Goal: Task Accomplishment & Management: Manage account settings

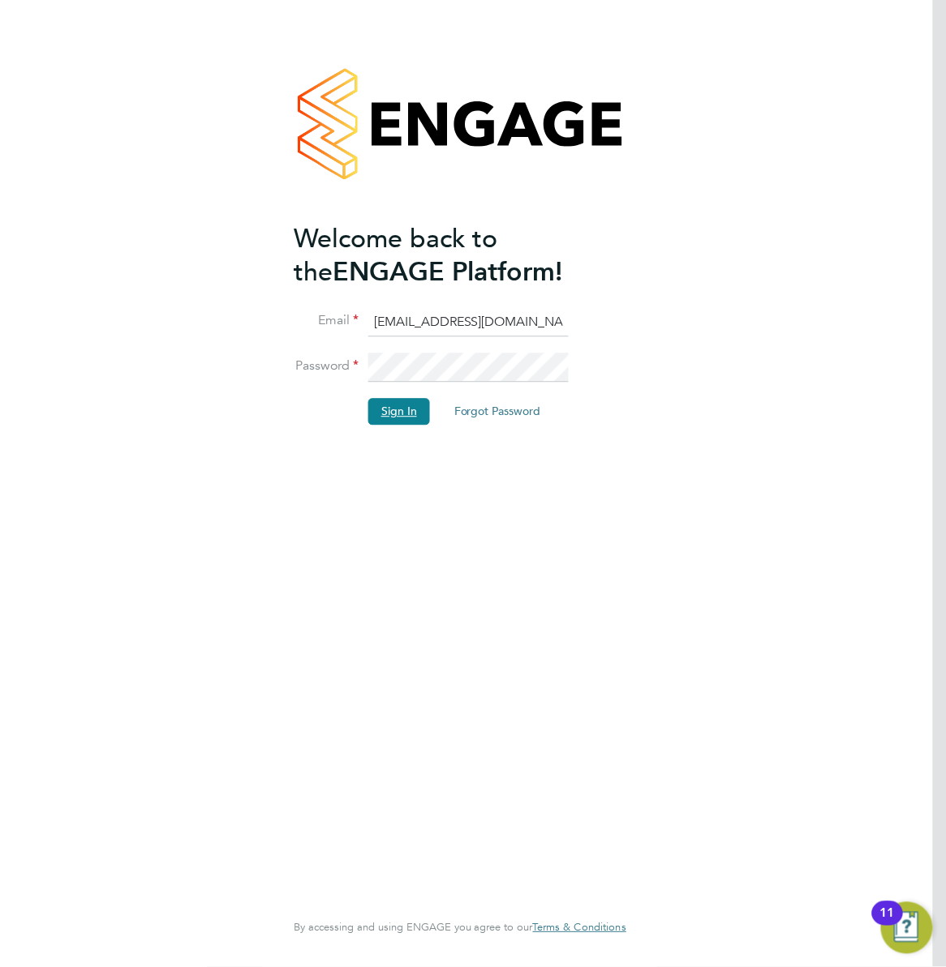
click at [401, 412] on button "Sign In" at bounding box center [399, 412] width 62 height 26
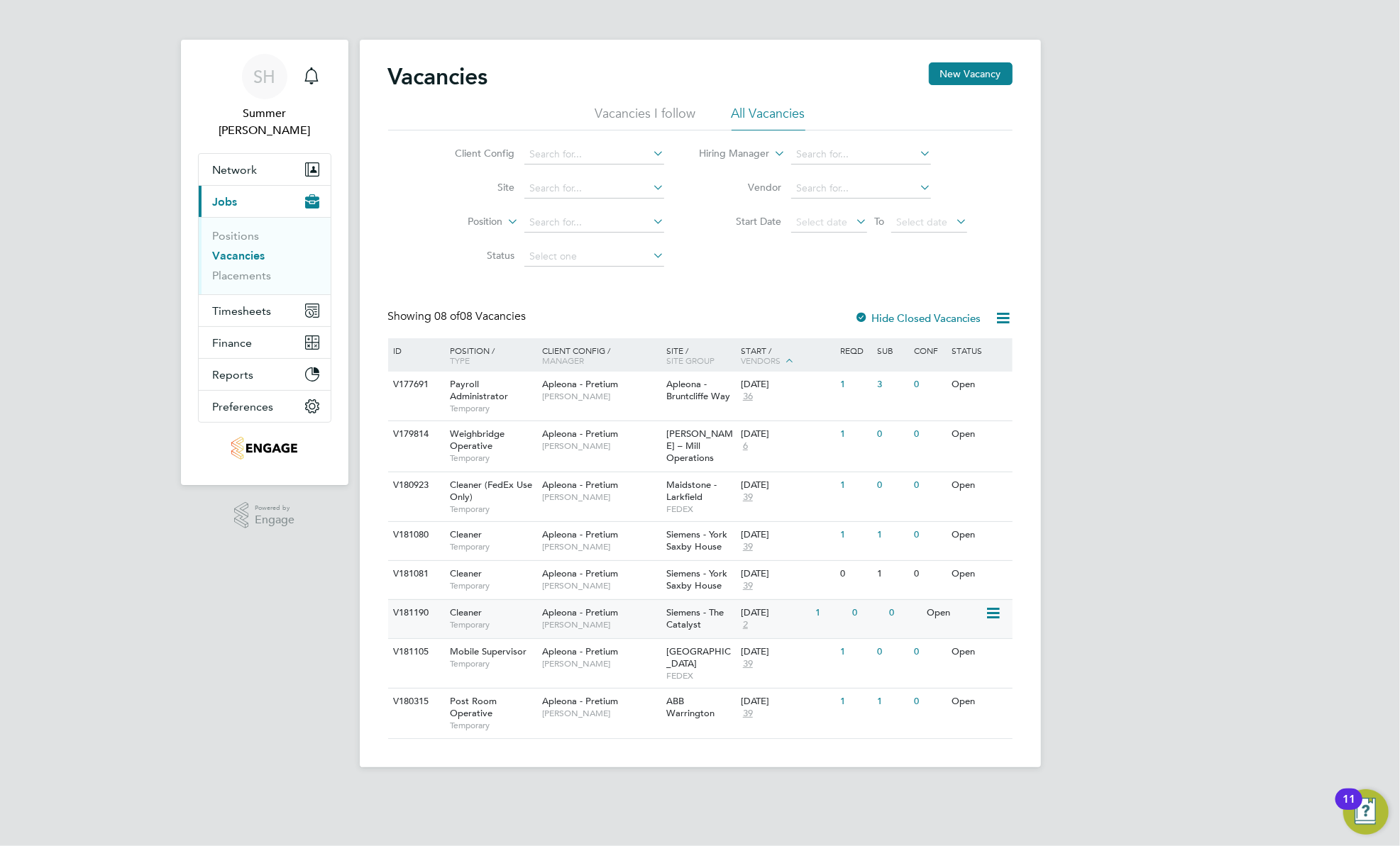
click at [676, 609] on span "Siemens - The Catalyst" at bounding box center [695, 619] width 58 height 24
click at [239, 304] on span "Timesheets" at bounding box center [242, 311] width 59 height 13
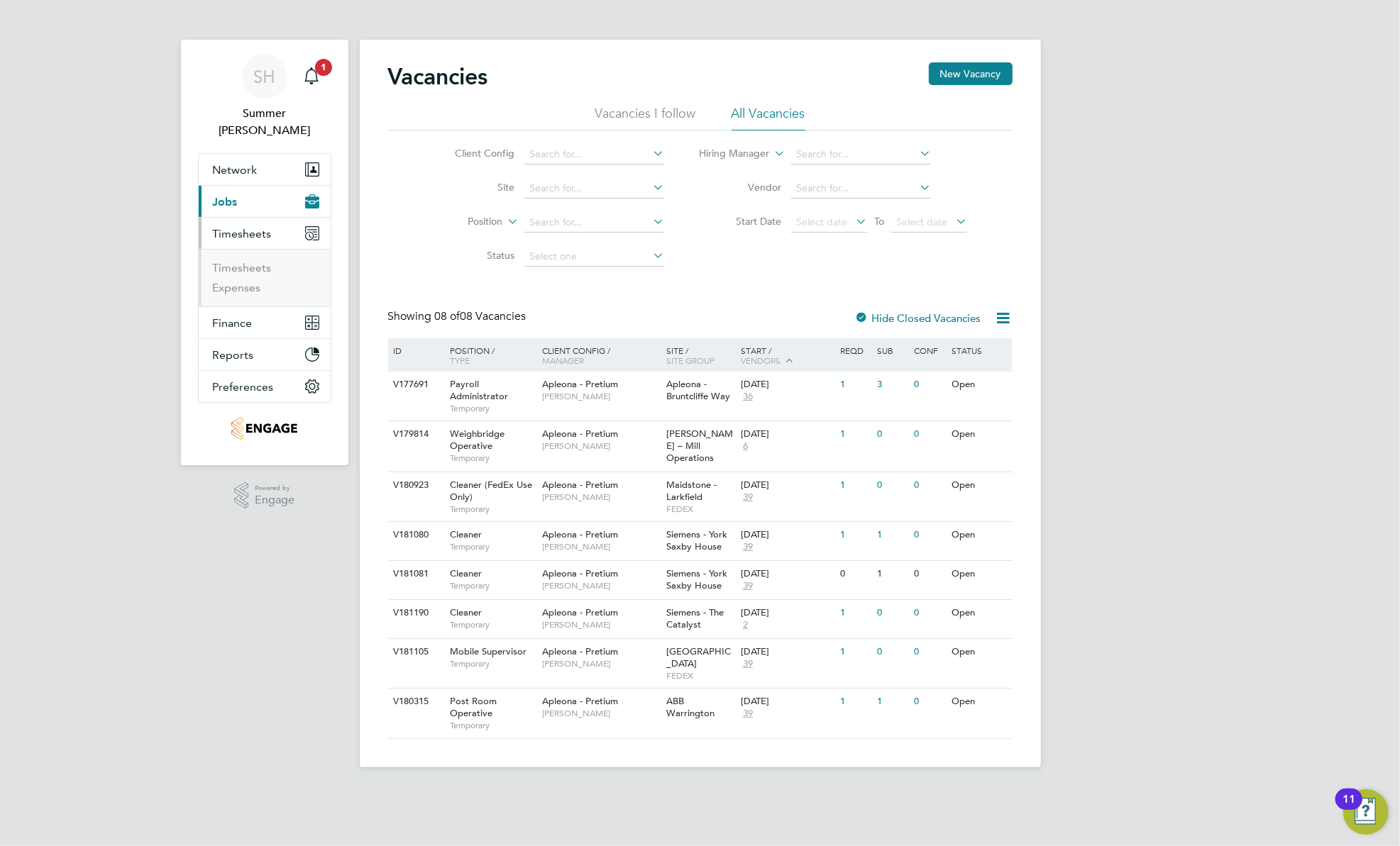
click at [248, 249] on ul "Timesheets Expenses" at bounding box center [264, 278] width 132 height 58
click at [249, 261] on link "Timesheets" at bounding box center [242, 267] width 59 height 13
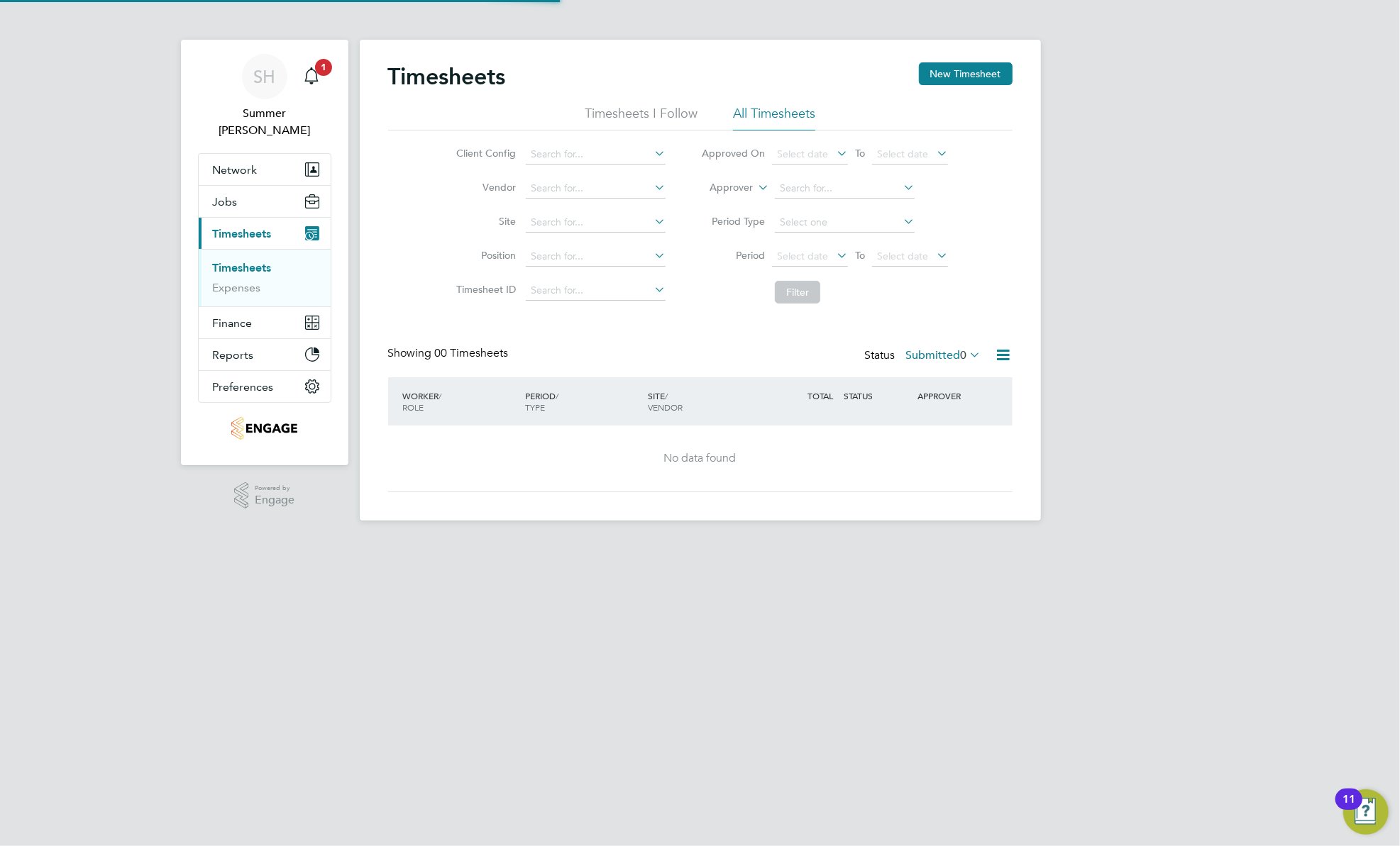
click at [827, 367] on div "Showing 00 Timesheets Status Submitted 0" at bounding box center [701, 362] width 625 height 31
click at [827, 356] on label "Submitted 0" at bounding box center [944, 355] width 75 height 14
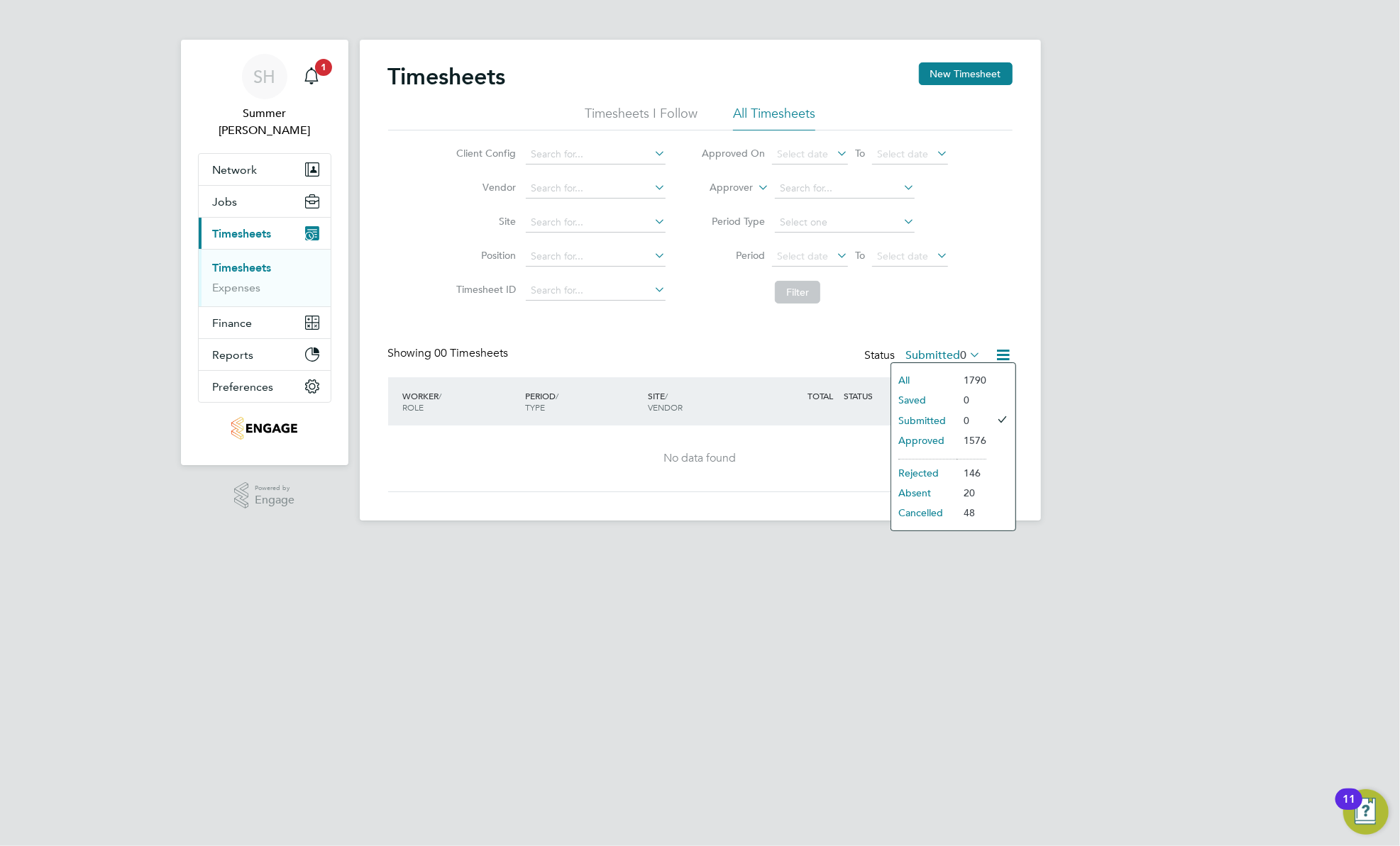
click at [827, 441] on li "Approved" at bounding box center [924, 440] width 66 height 20
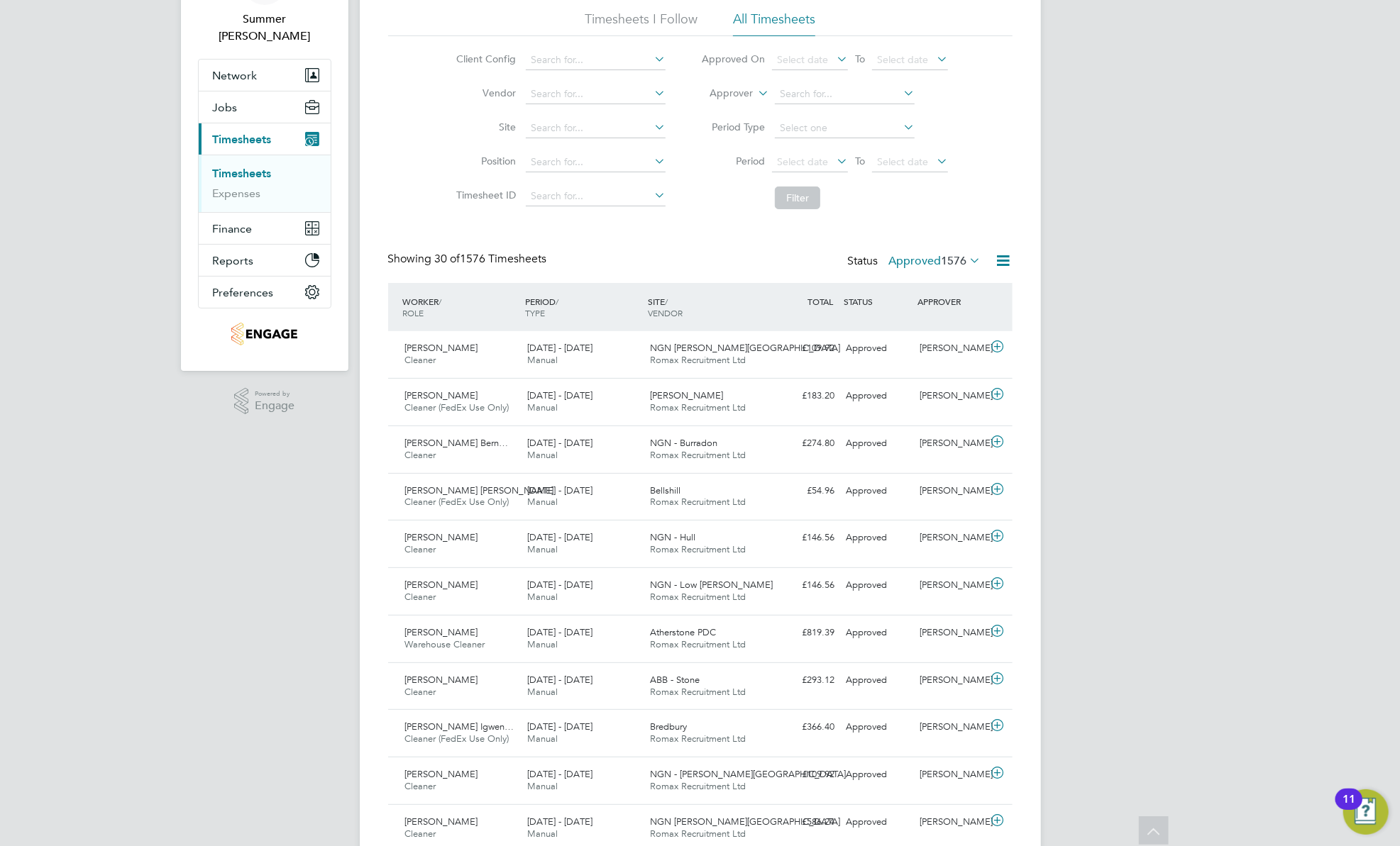
click at [827, 253] on div "Status Approved 1576" at bounding box center [916, 262] width 136 height 20
click at [827, 267] on span "1576" at bounding box center [954, 261] width 25 height 14
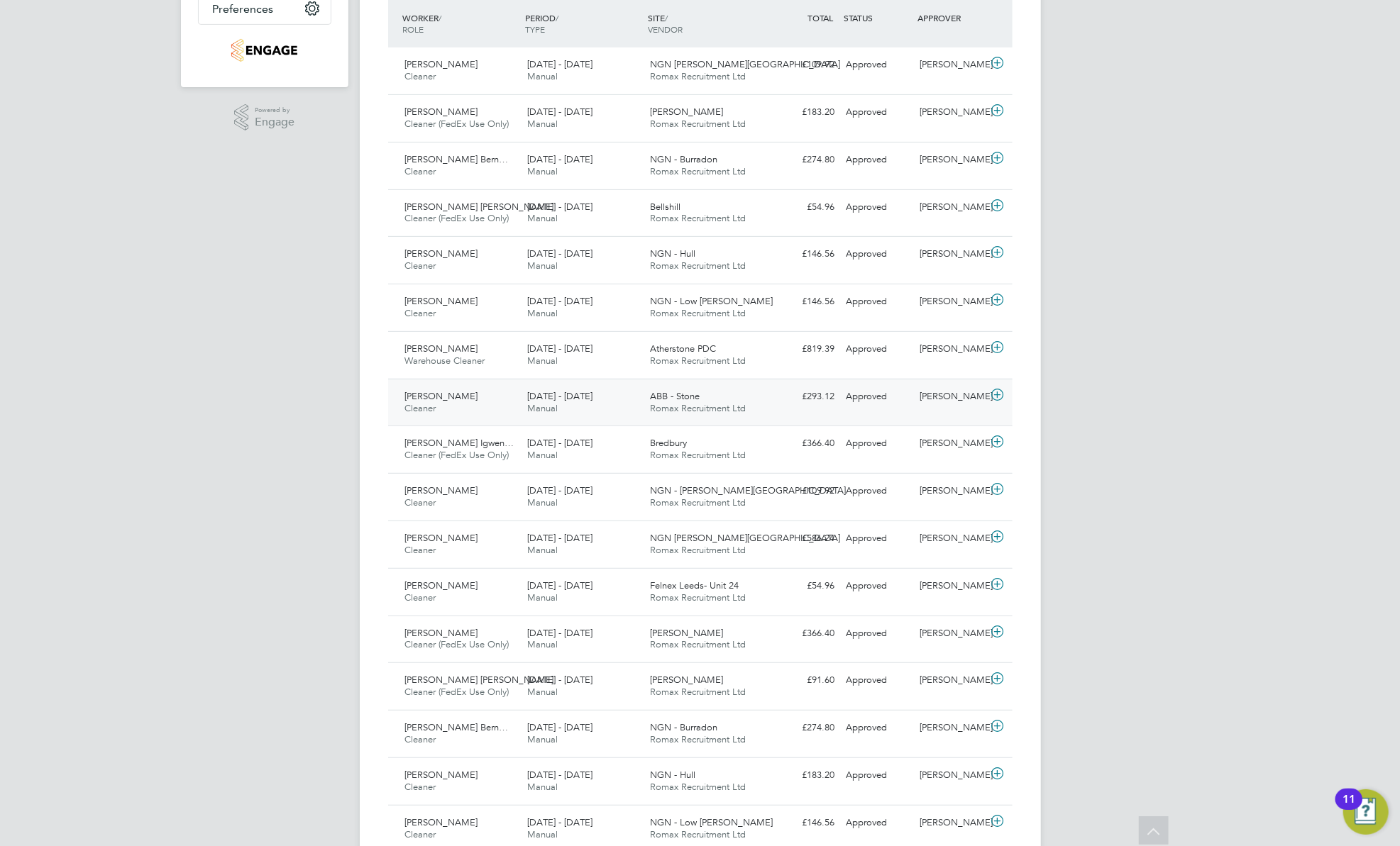
click at [556, 411] on span "Manual" at bounding box center [542, 409] width 31 height 12
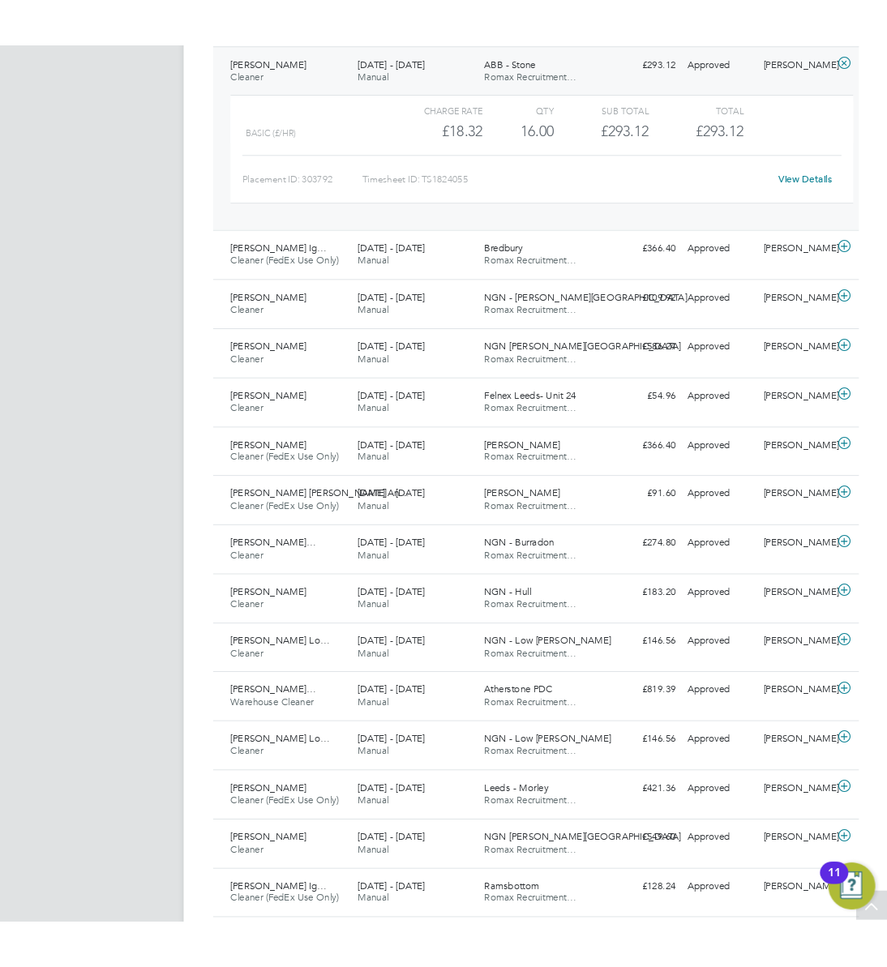
scroll to position [41, 110]
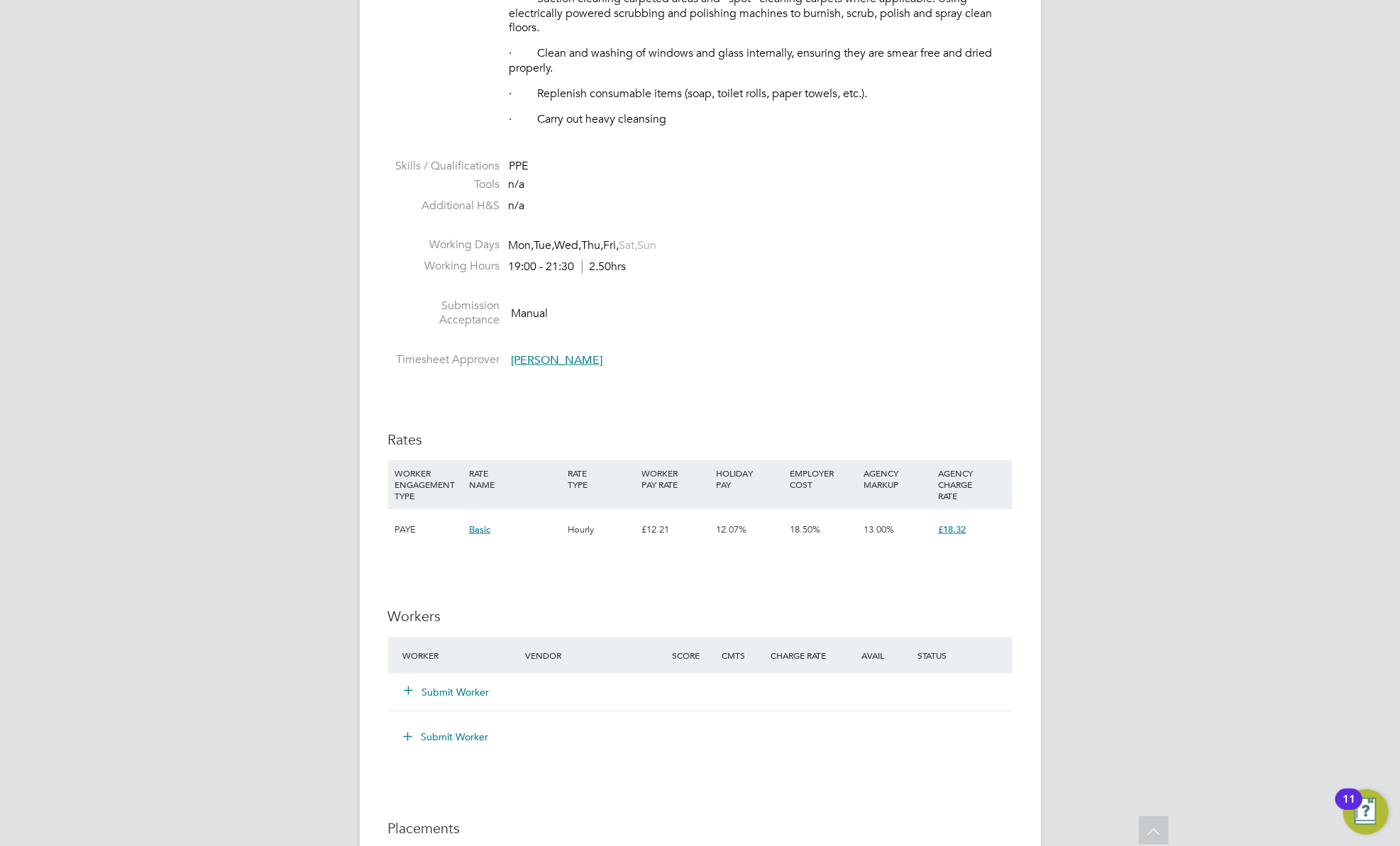
scroll to position [756, 0]
